Goal: Find specific page/section: Find specific page/section

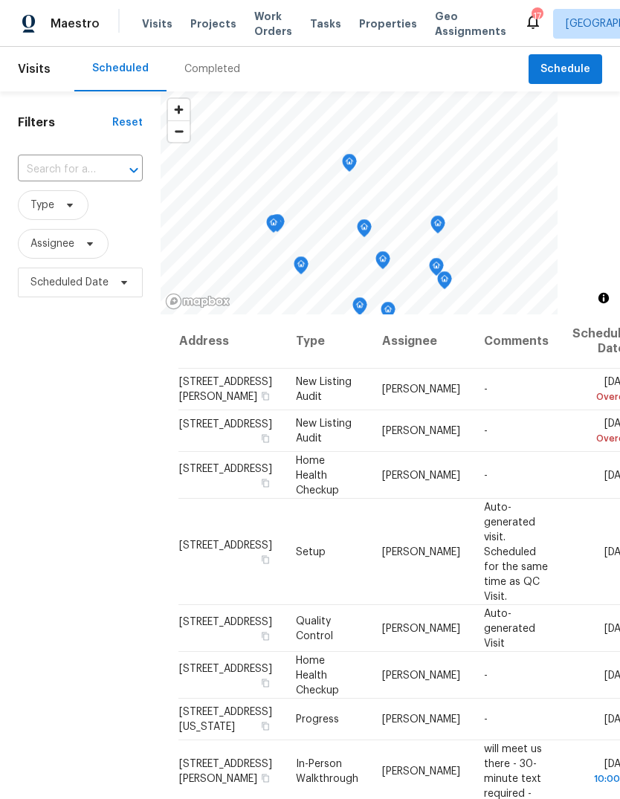
click at [368, 26] on span "Properties" at bounding box center [388, 23] width 58 height 15
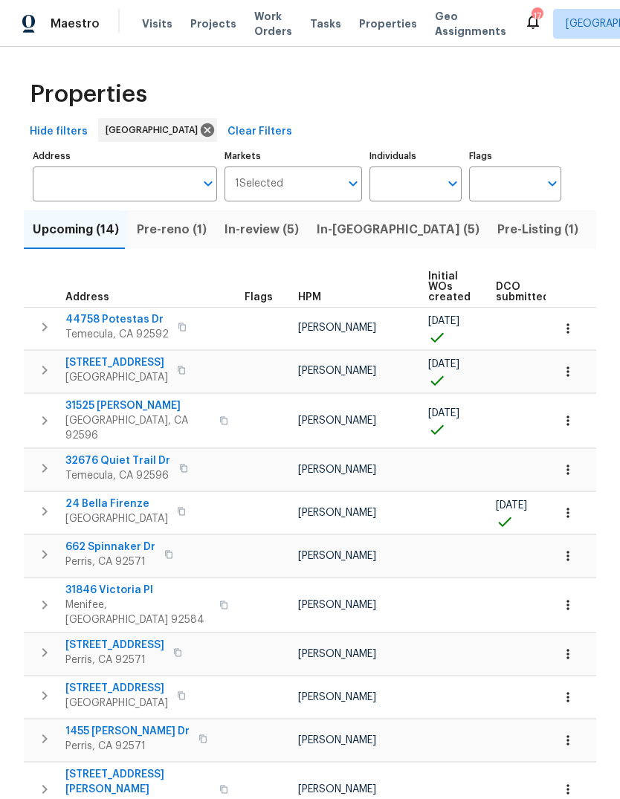
click at [401, 173] on input "Individuals" at bounding box center [404, 183] width 70 height 35
type input "[PERSON_NAME]"
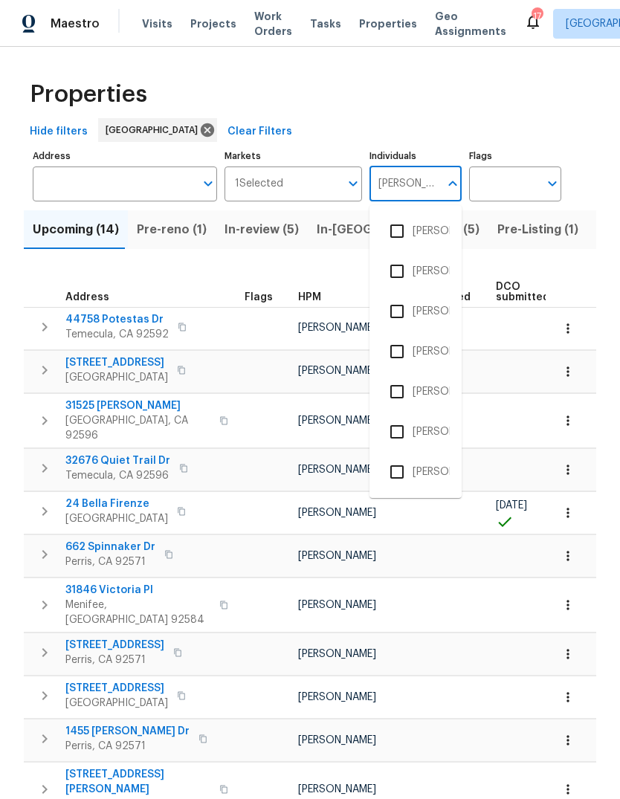
click at [436, 315] on li "[PERSON_NAME]" at bounding box center [415, 311] width 68 height 31
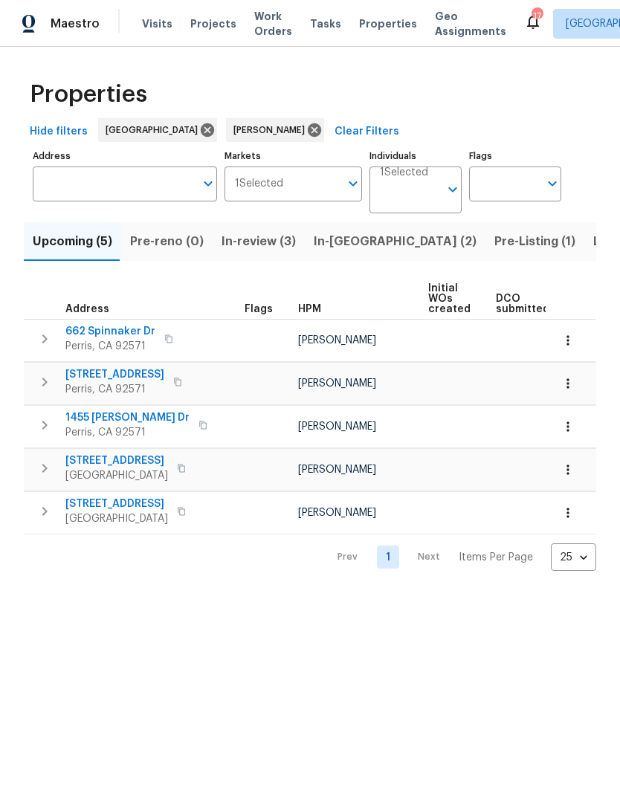
click at [494, 245] on span "Pre-Listing (1)" at bounding box center [534, 241] width 81 height 21
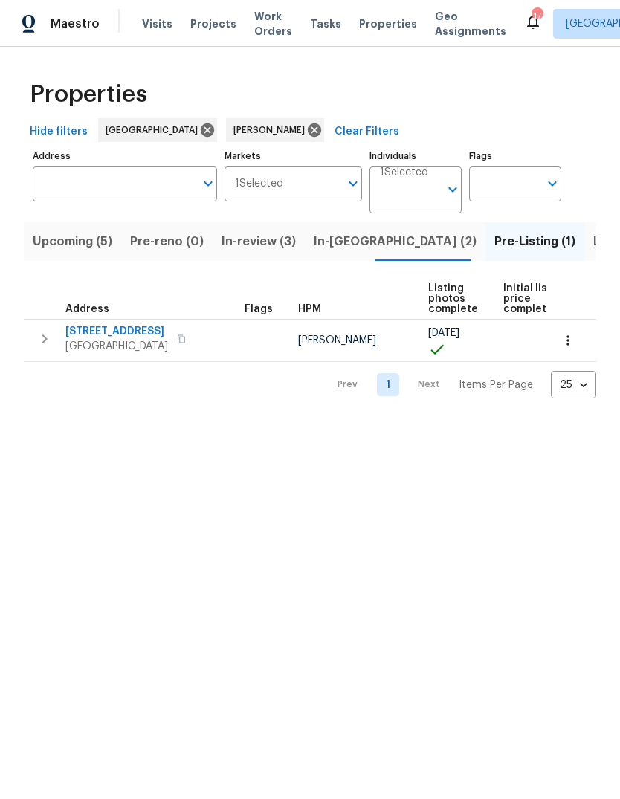
click at [593, 250] on span "Listed (1)" at bounding box center [619, 241] width 53 height 21
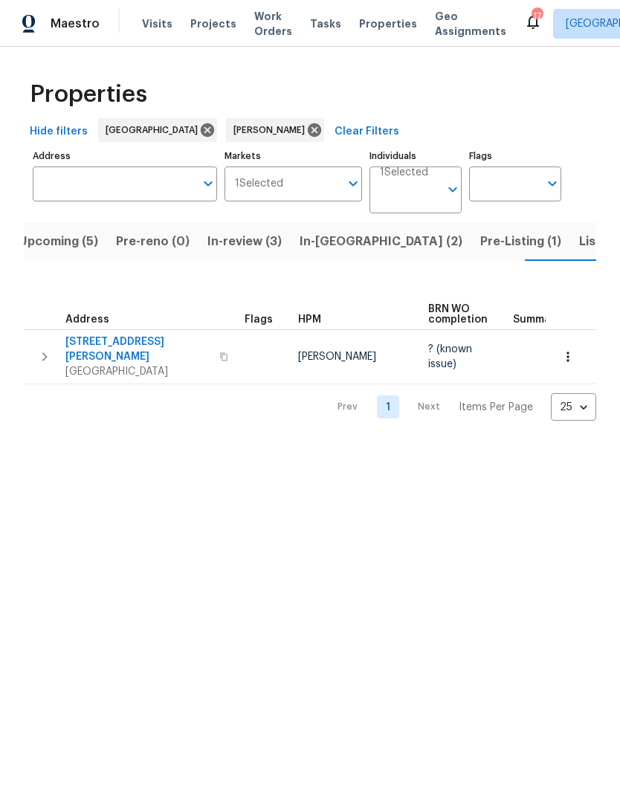
scroll to position [0, 14]
click at [570, 254] on button "Listed (1)" at bounding box center [605, 241] width 71 height 39
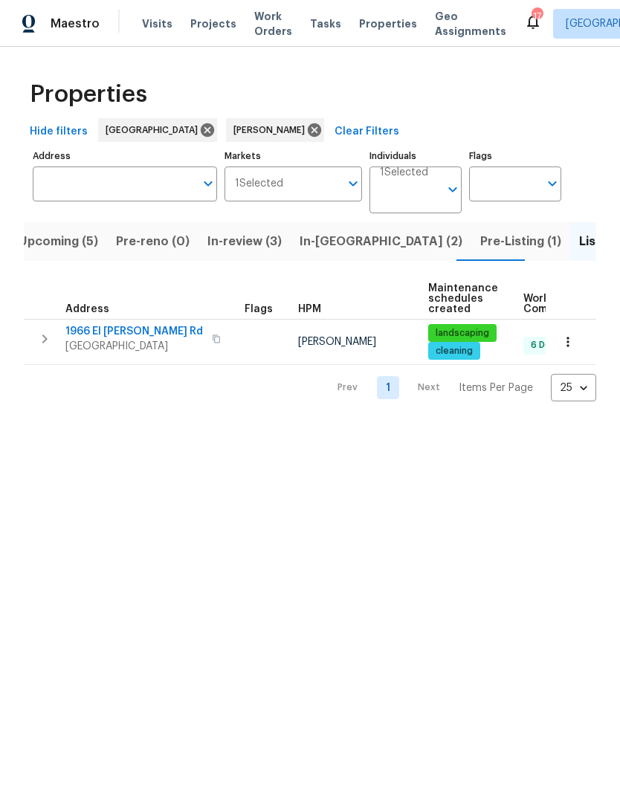
click at [480, 250] on span "Pre-Listing (1)" at bounding box center [520, 241] width 81 height 21
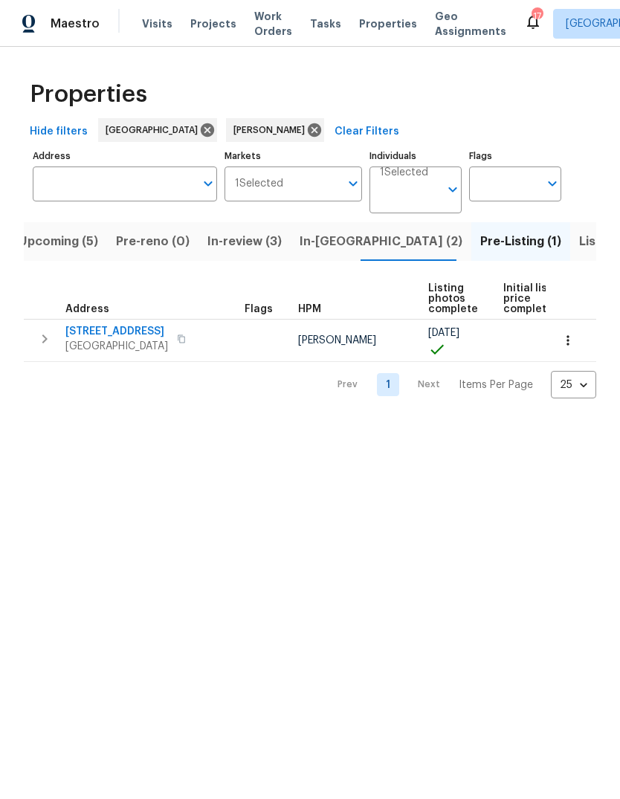
click at [62, 238] on span "Upcoming (5)" at bounding box center [58, 241] width 79 height 21
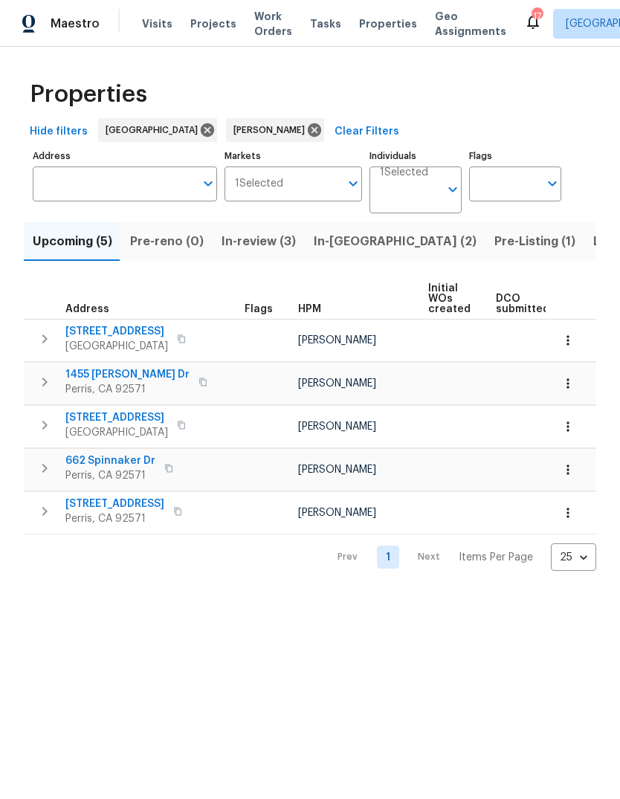
click at [325, 243] on span "In-[GEOGRAPHIC_DATA] (2)" at bounding box center [395, 241] width 163 height 21
